Goal: Information Seeking & Learning: Learn about a topic

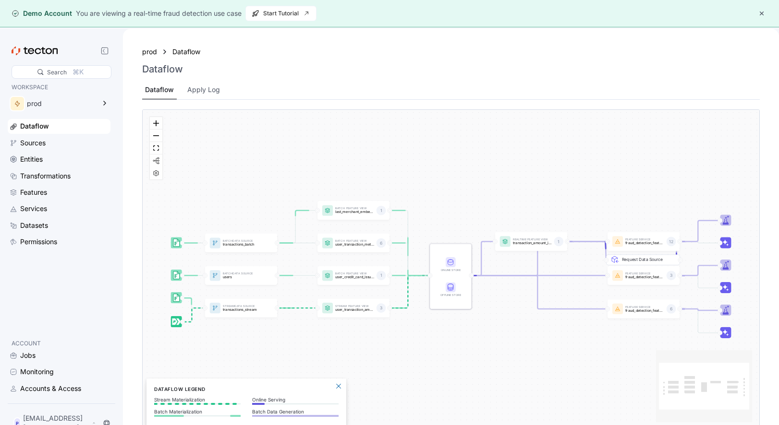
click at [36, 149] on div "Sources" at bounding box center [59, 143] width 103 height 14
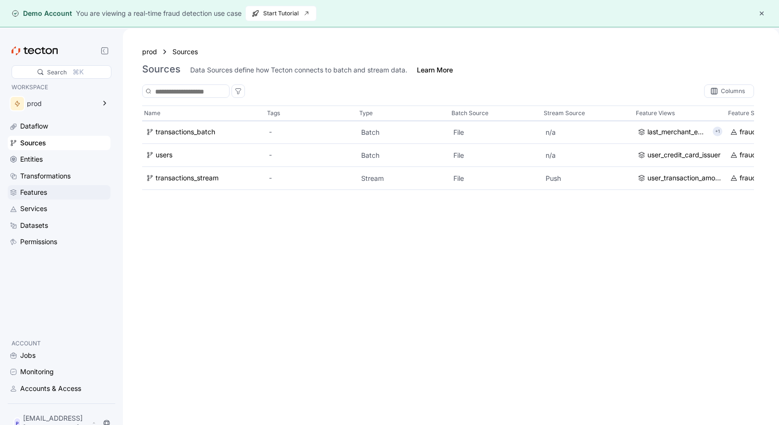
click at [45, 195] on div "Features" at bounding box center [33, 192] width 27 height 11
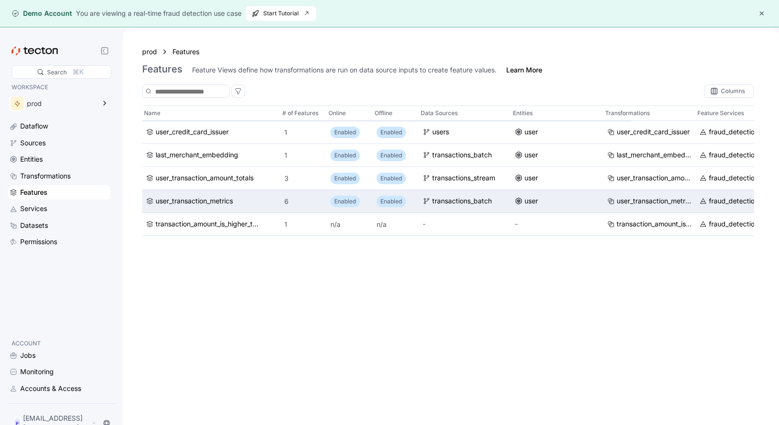
scroll to position [0, 93]
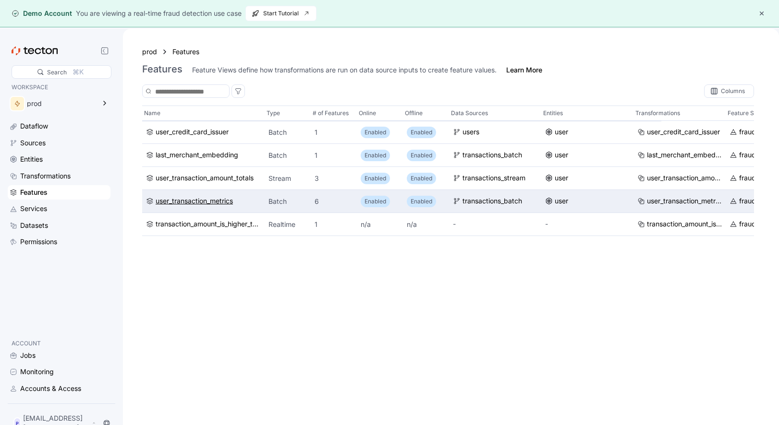
click at [224, 199] on div "user_transaction_metrics" at bounding box center [194, 201] width 77 height 11
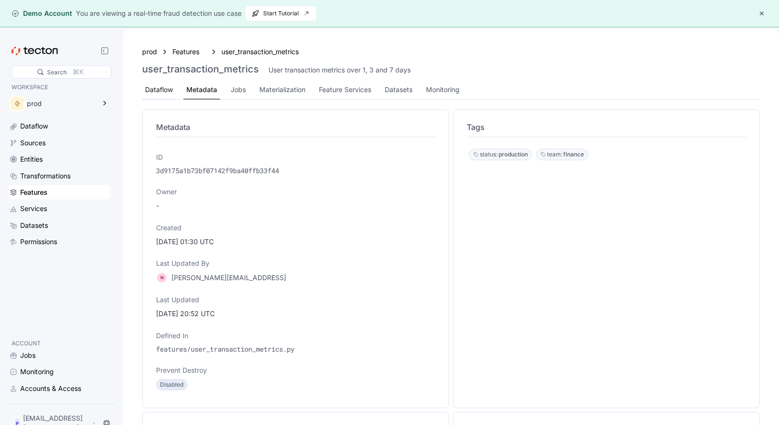
click at [150, 88] on div "Dataflow" at bounding box center [159, 90] width 28 height 11
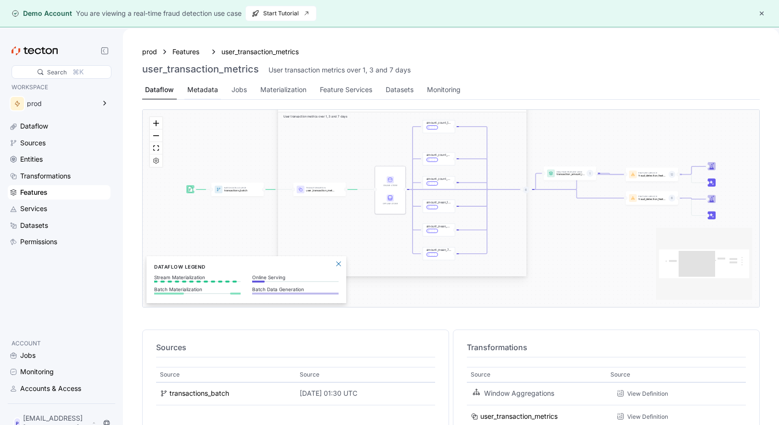
click at [194, 89] on div "Metadata" at bounding box center [202, 90] width 31 height 11
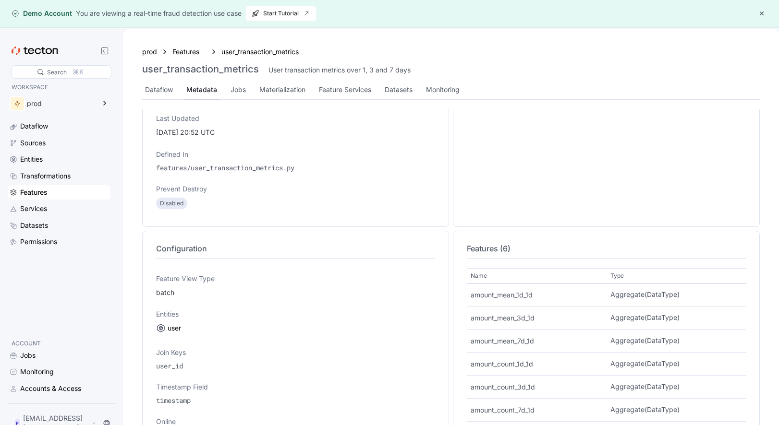
scroll to position [340, 0]
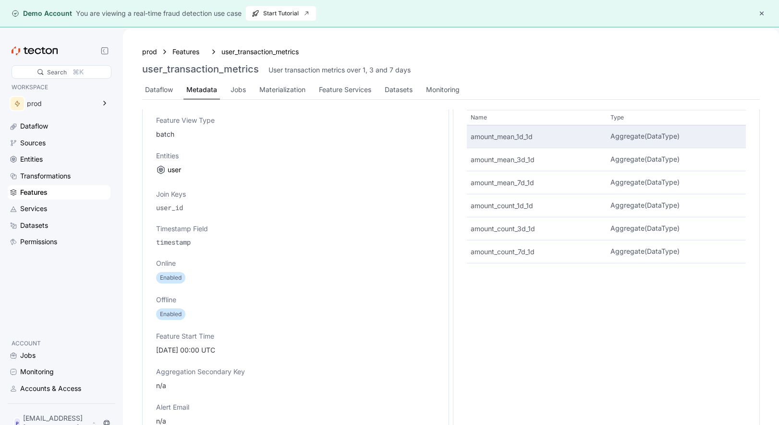
click at [494, 138] on p "amount_mean_1d_1d" at bounding box center [537, 137] width 132 height 10
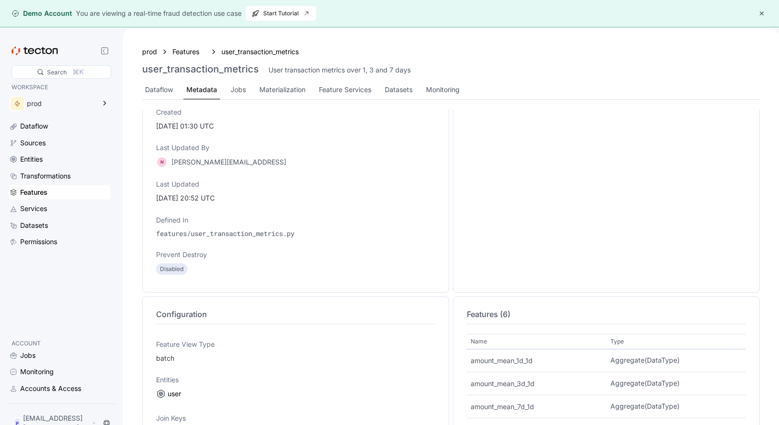
scroll to position [0, 0]
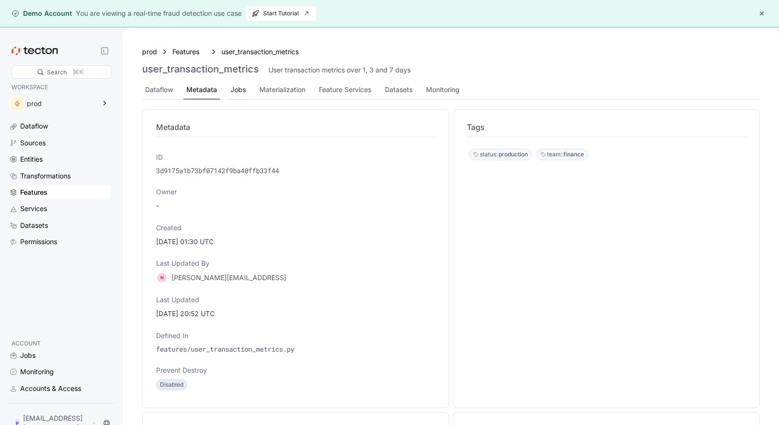
click at [247, 92] on div "Jobs" at bounding box center [238, 90] width 21 height 19
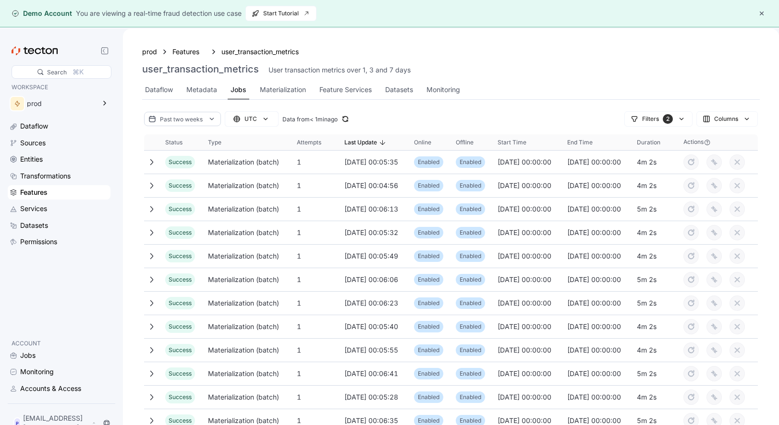
click at [63, 187] on div "Features" at bounding box center [64, 192] width 88 height 11
